Goal: Consume media (video, audio): Consume media (video, audio)

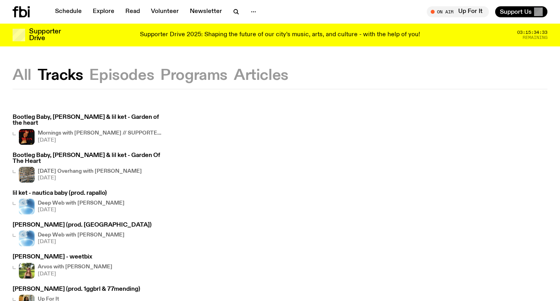
scroll to position [200, 0]
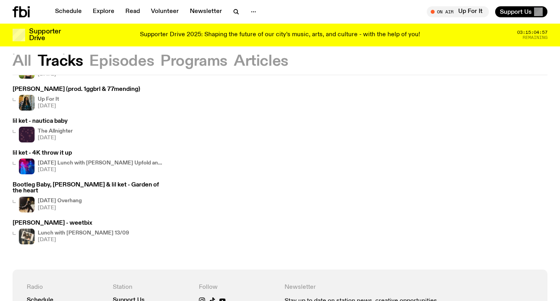
click at [25, 8] on icon at bounding box center [21, 11] width 17 height 11
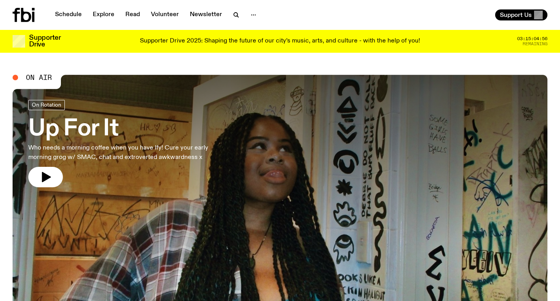
click at [133, 130] on h3 "Up For It" at bounding box center [128, 129] width 201 height 22
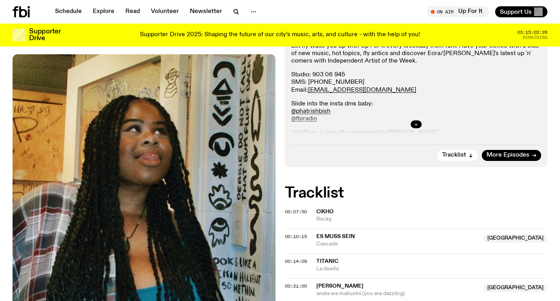
scroll to position [75, 0]
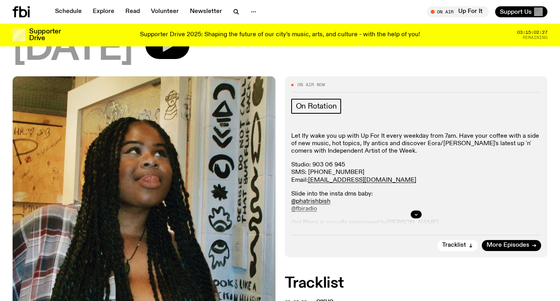
click at [189, 55] on button "button" at bounding box center [167, 44] width 44 height 27
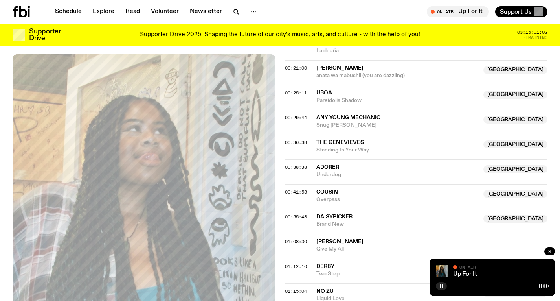
scroll to position [301, 0]
